Goal: Information Seeking & Learning: Compare options

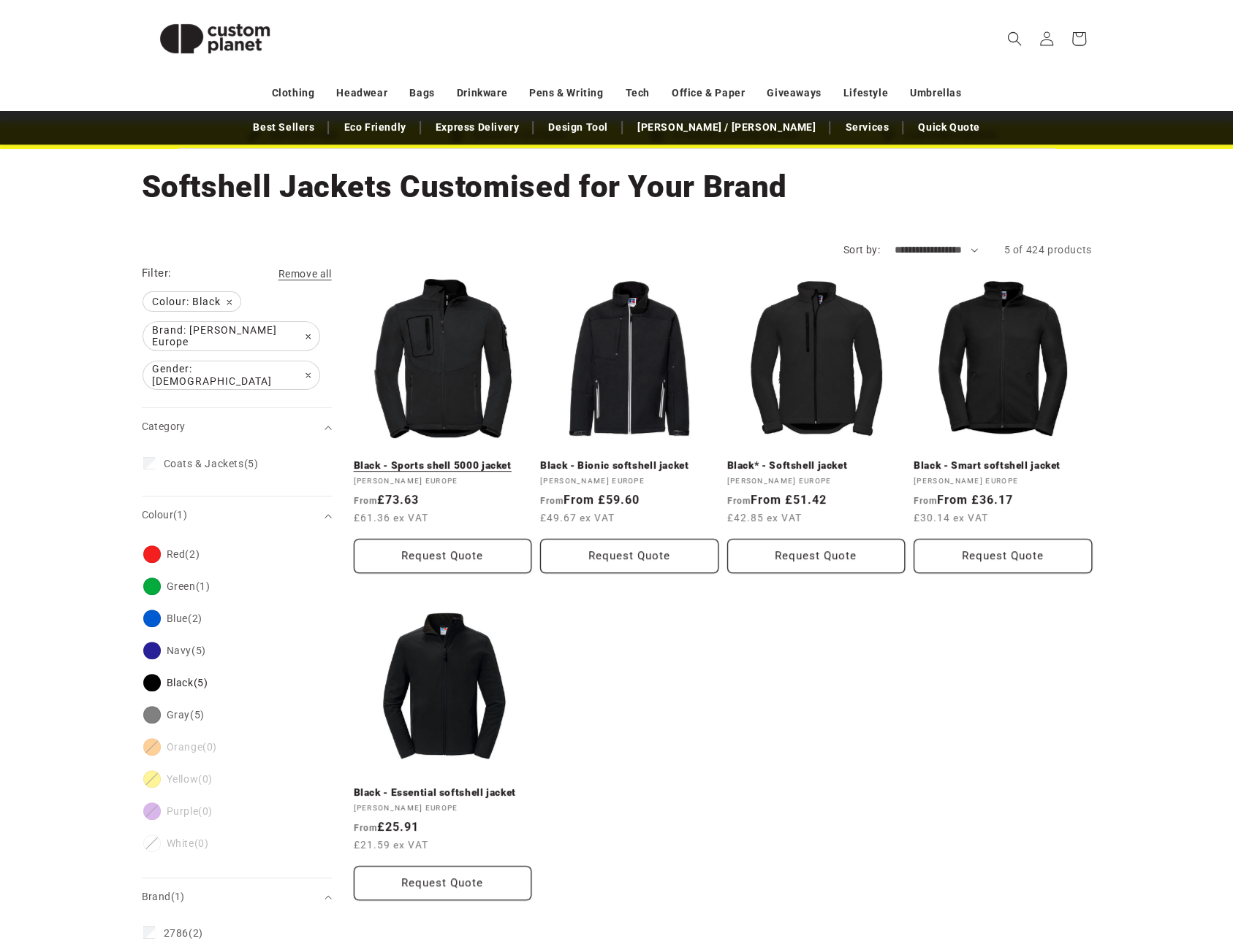
scroll to position [73, 0]
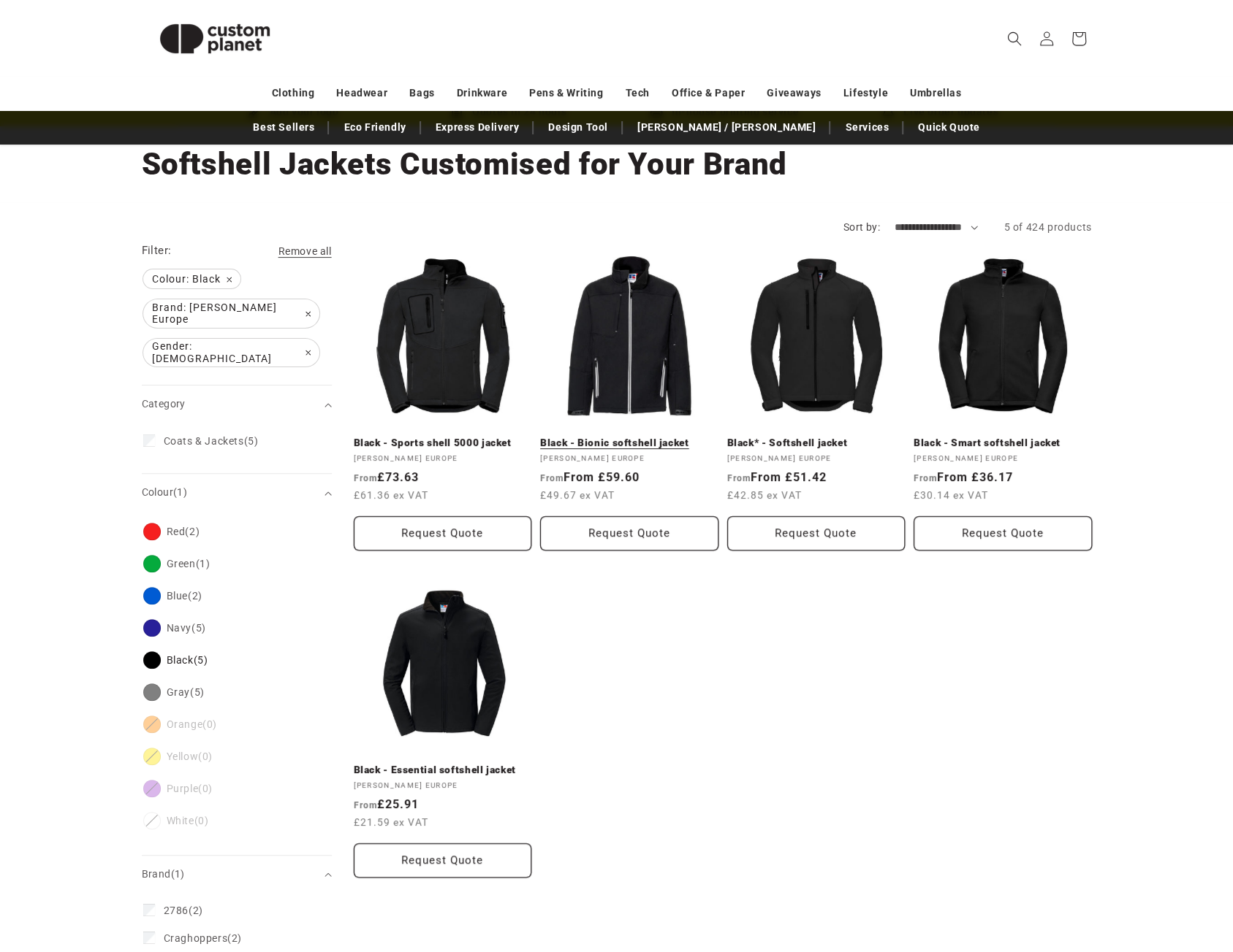
click at [644, 436] on link "Black - Bionic softshell jacket" at bounding box center [629, 443] width 178 height 13
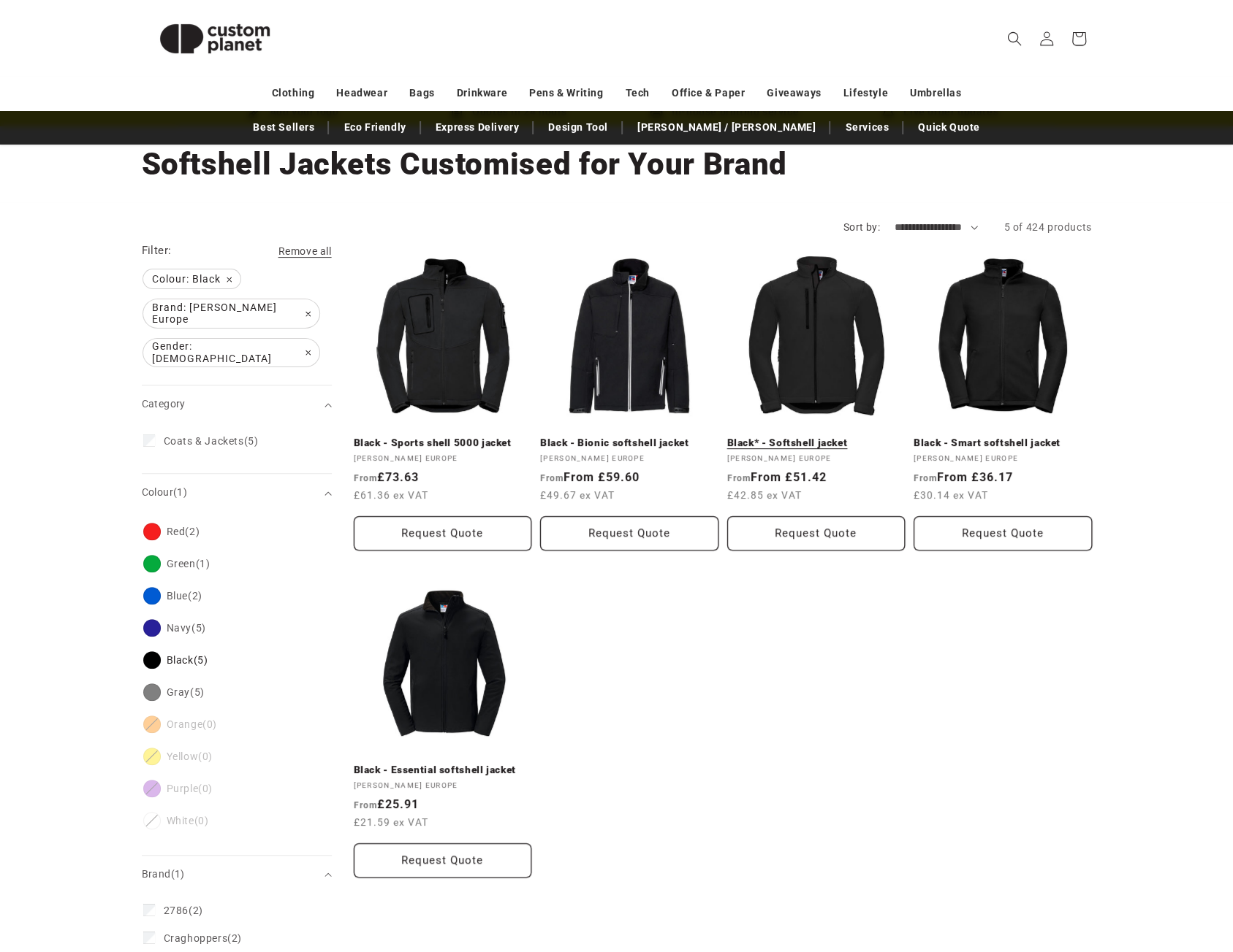
click at [828, 436] on link "Black* - Softshell jacket" at bounding box center [816, 443] width 178 height 13
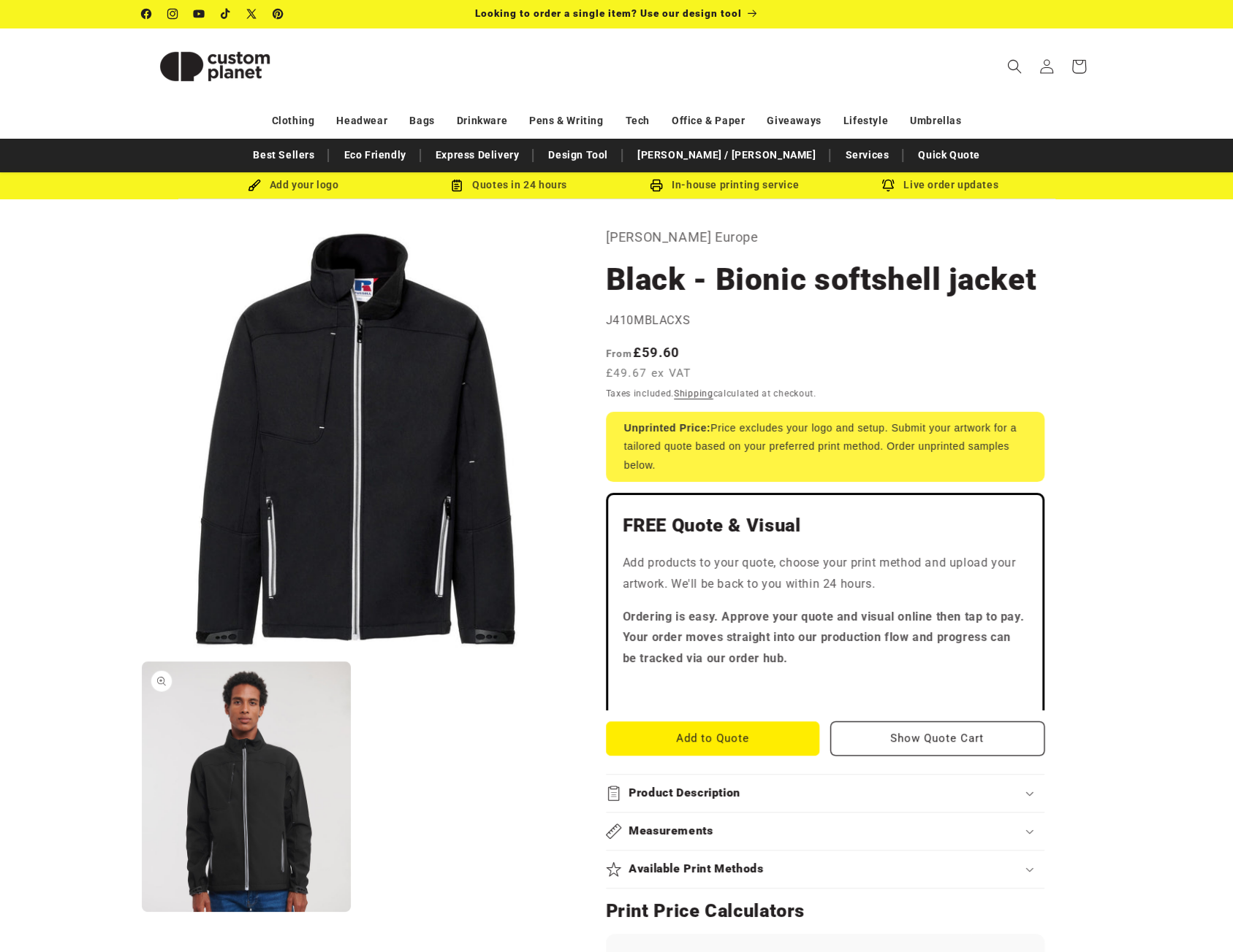
click at [142, 912] on button "Open media 2 in modal" at bounding box center [142, 912] width 0 height 0
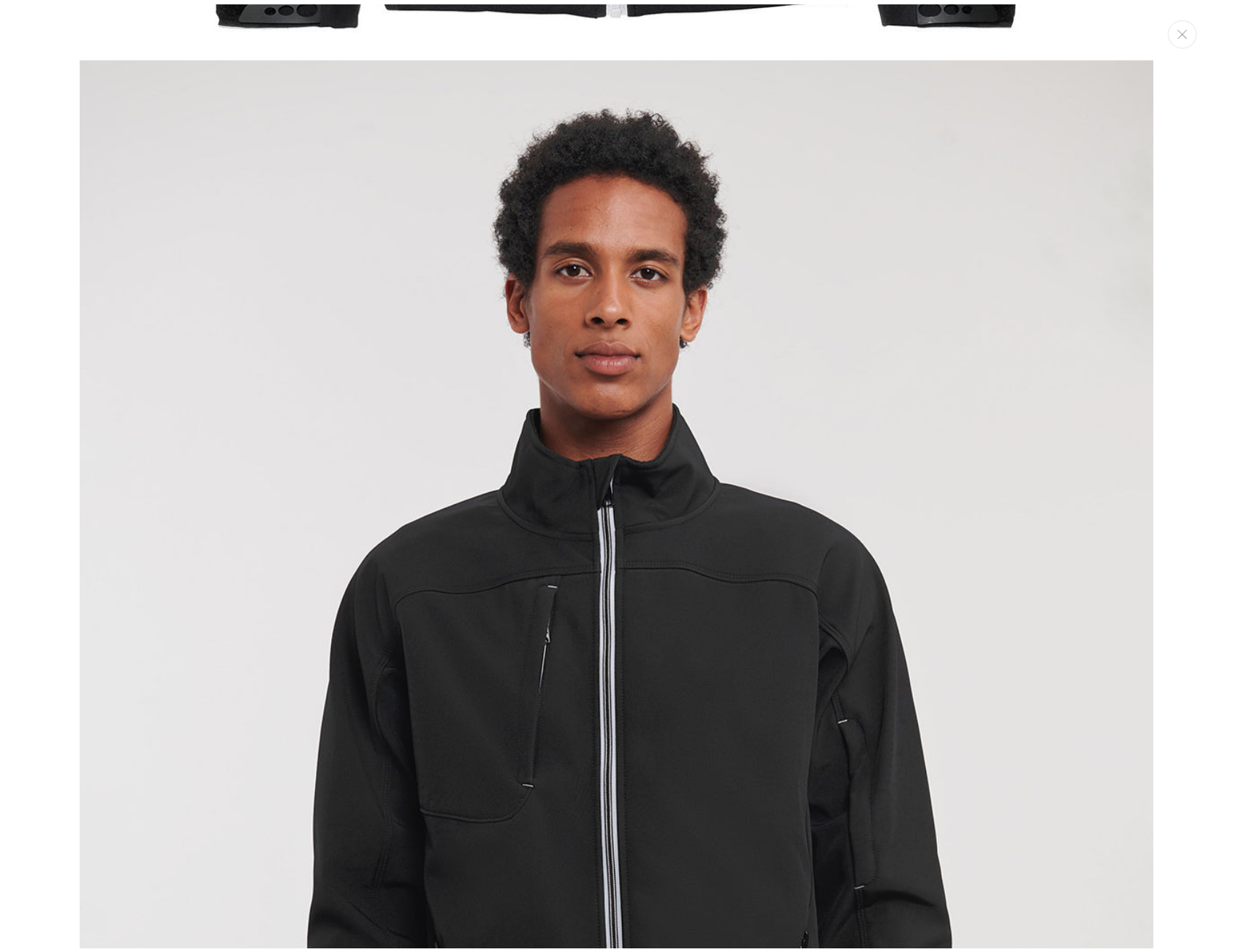
scroll to position [1075, 0]
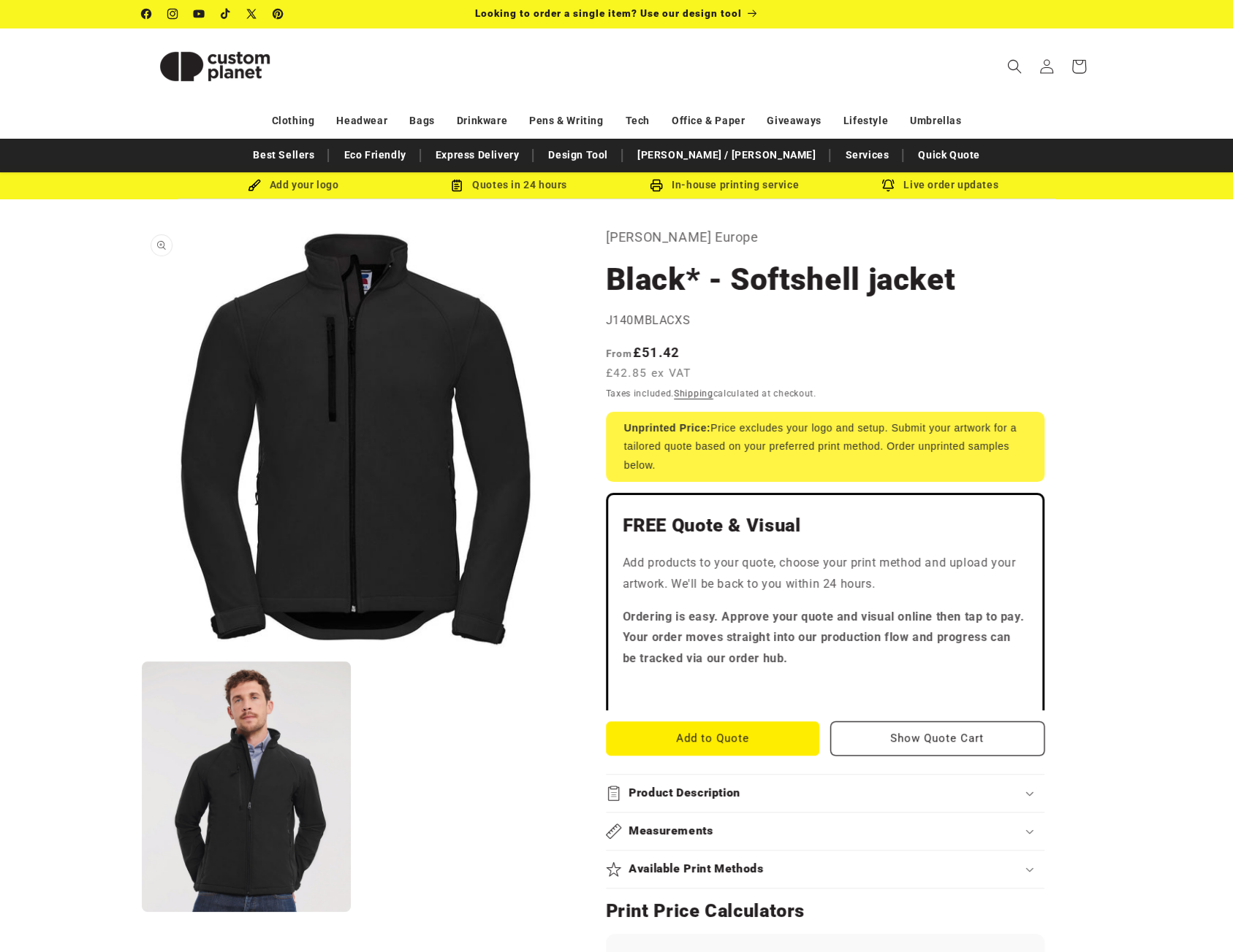
click at [142, 653] on button "Open media 1 in modal" at bounding box center [142, 653] width 0 height 0
